Goal: Task Accomplishment & Management: Manage account settings

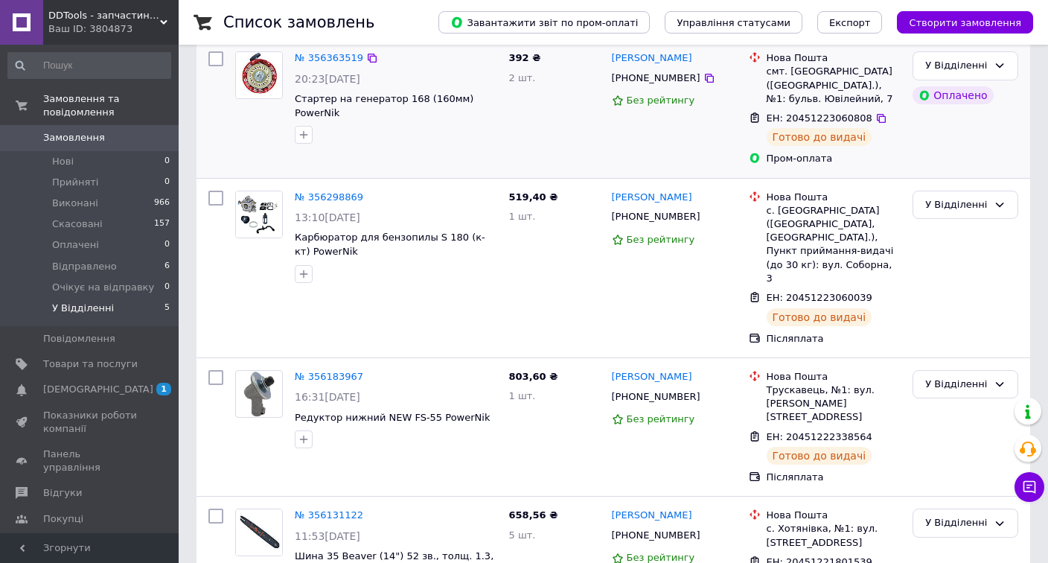
scroll to position [347, 0]
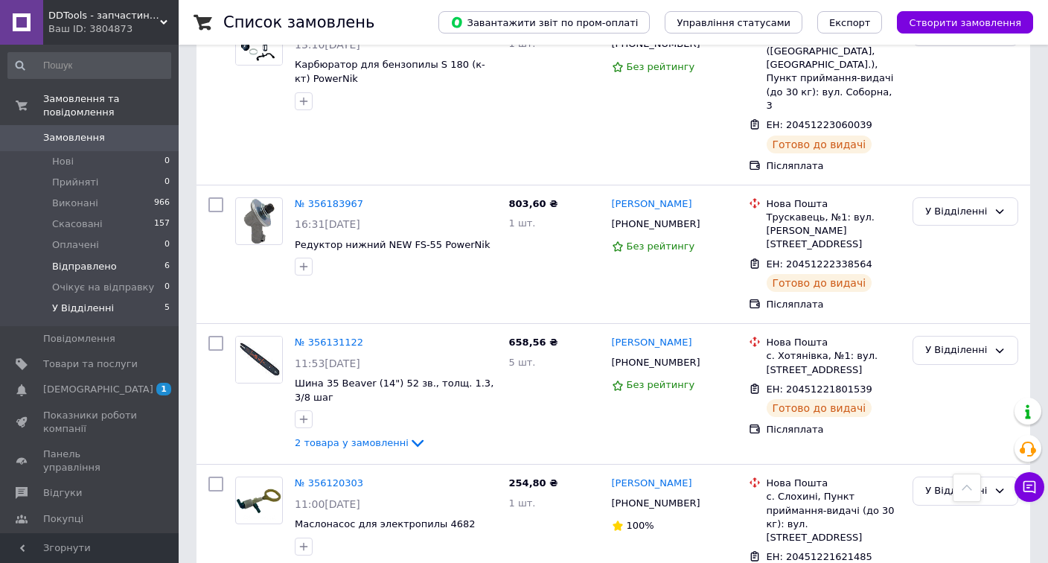
click at [128, 267] on li "Відправлено 6" at bounding box center [89, 266] width 179 height 21
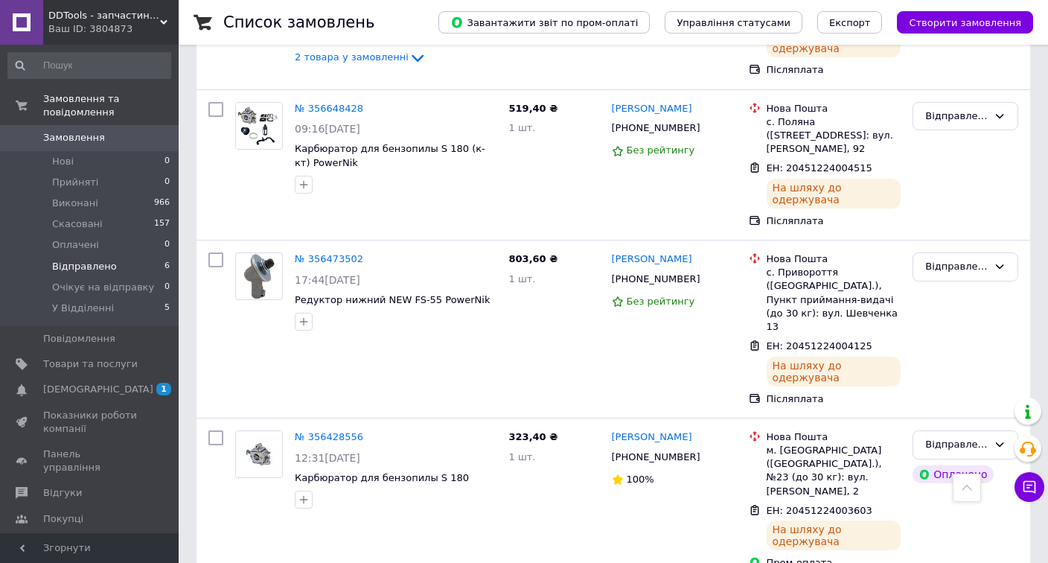
scroll to position [569, 0]
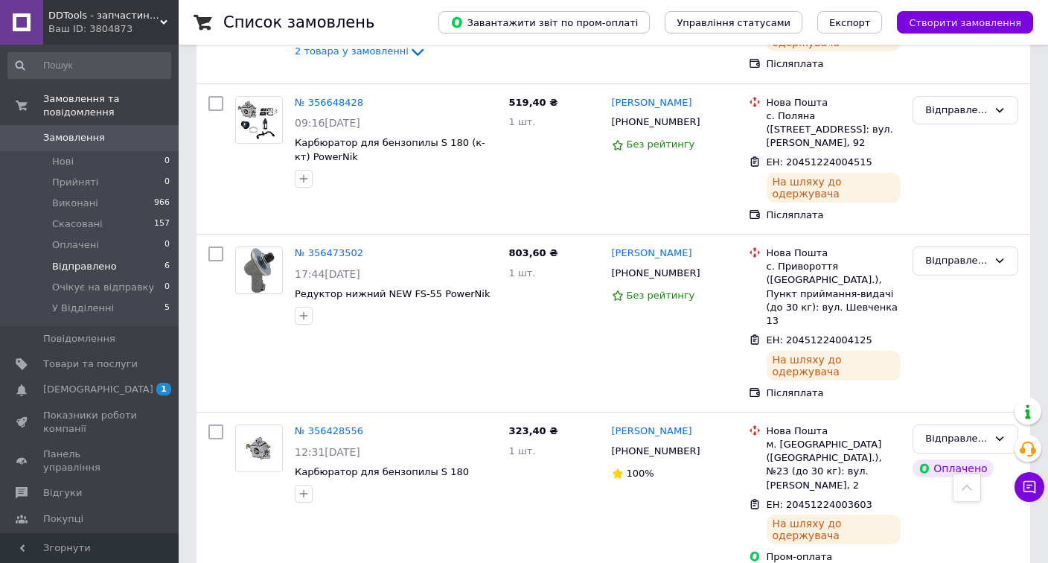
click at [138, 137] on span "Замовлення" at bounding box center [90, 137] width 95 height 13
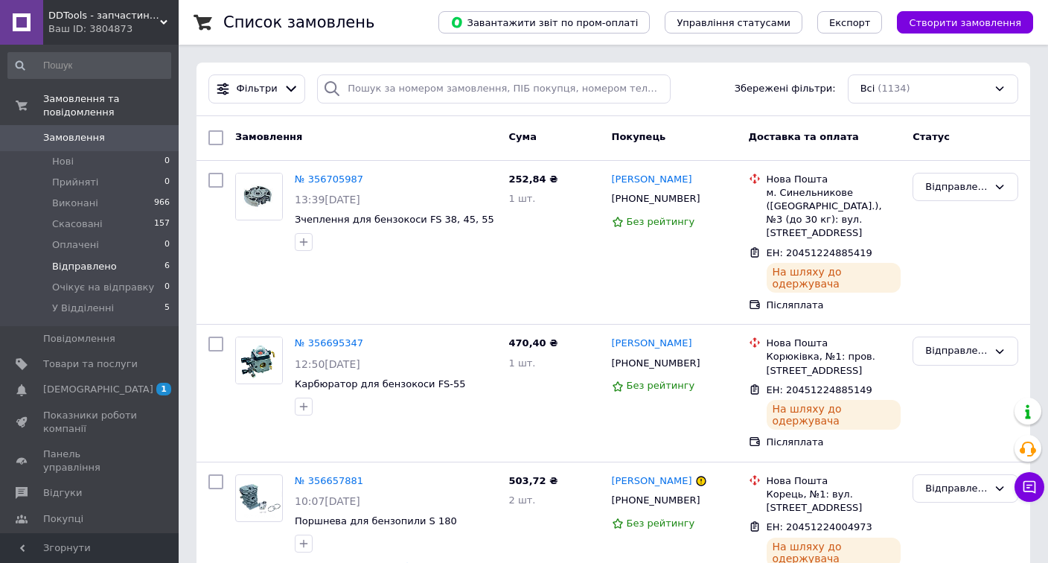
click at [97, 269] on span "Відправлено" at bounding box center [84, 266] width 65 height 13
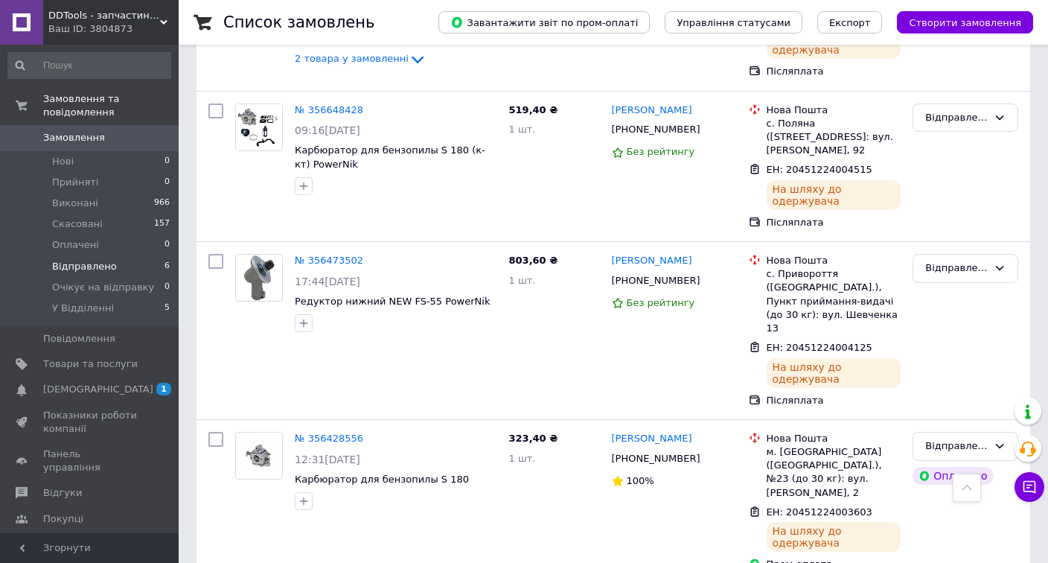
scroll to position [569, 0]
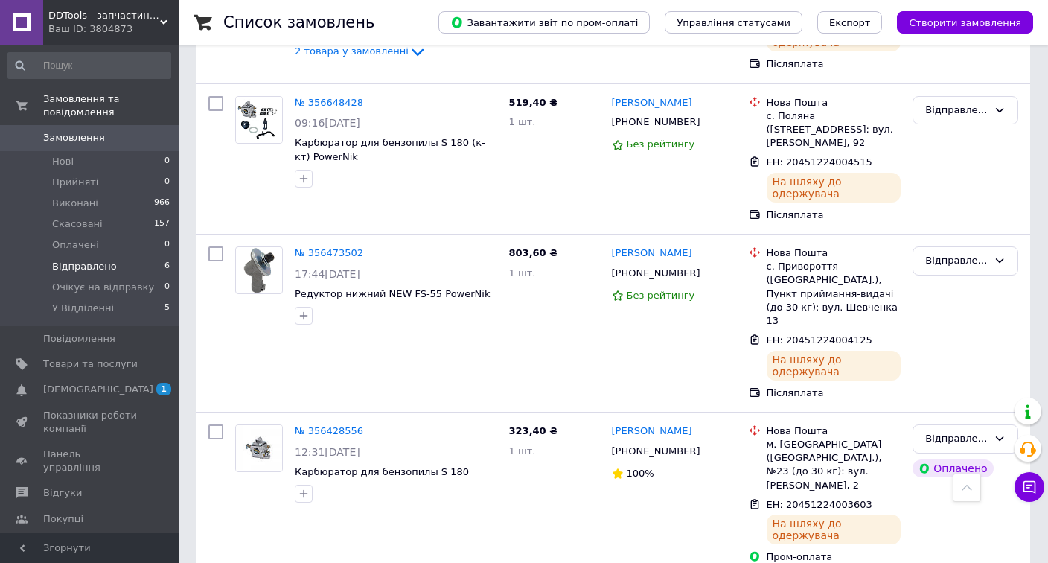
click at [136, 141] on span "Замовлення" at bounding box center [90, 137] width 95 height 13
